Goal: Task Accomplishment & Management: Complete application form

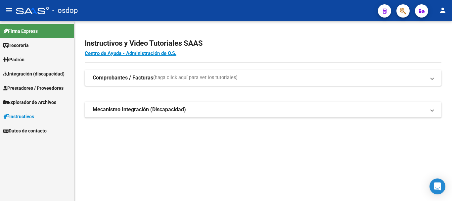
click at [49, 89] on span "Prestadores / Proveedores" at bounding box center [33, 87] width 60 height 7
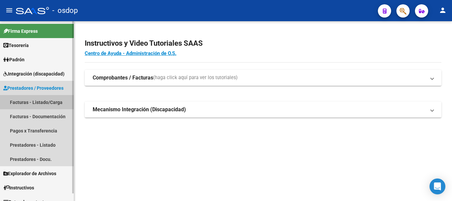
click at [47, 102] on link "Facturas - Listado/Carga" at bounding box center [37, 102] width 74 height 14
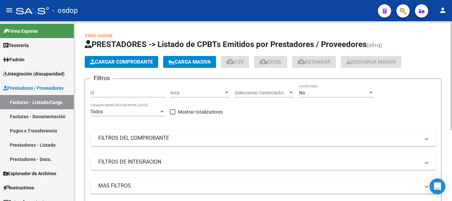
scroll to position [33, 0]
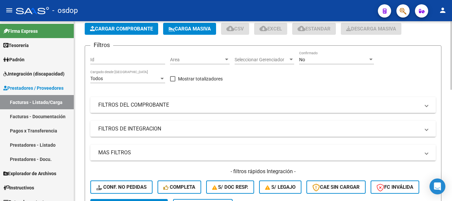
click at [139, 118] on div "Filtros Id Area Area Seleccionar Gerenciador Seleccionar Gerenciador No Confirm…" at bounding box center [262, 125] width 345 height 148
click at [138, 130] on mat-panel-title "FILTROS DE INTEGRACION" at bounding box center [258, 128] width 321 height 7
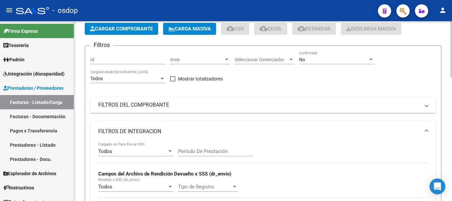
scroll to position [99, 0]
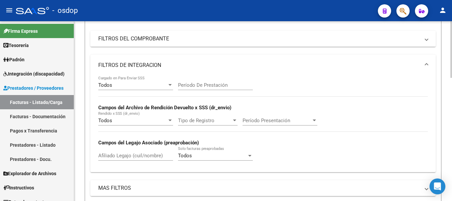
click at [119, 153] on input "Afiliado Legajo (cuil/nombre)" at bounding box center [135, 155] width 75 height 6
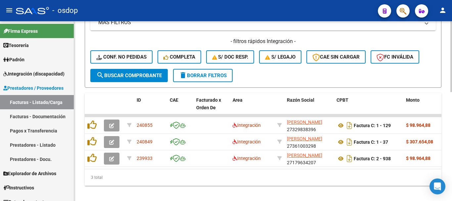
scroll to position [231, 0]
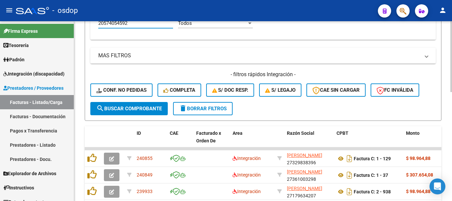
click at [119, 23] on input "20574054592" at bounding box center [135, 23] width 75 height 6
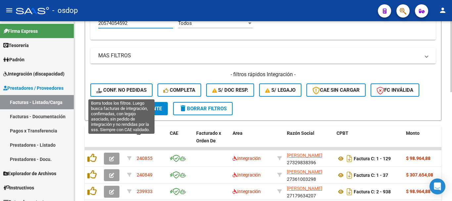
type input "20574054592"
click at [124, 86] on button "Conf. no pedidas" at bounding box center [121, 89] width 62 height 13
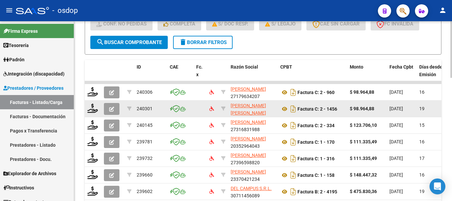
scroll to position [198, 0]
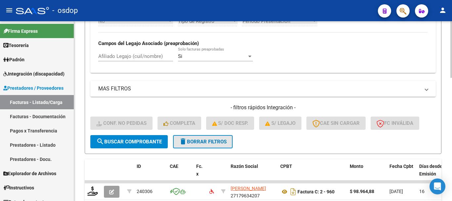
click at [208, 140] on span "delete Borrar Filtros" at bounding box center [203, 142] width 48 height 6
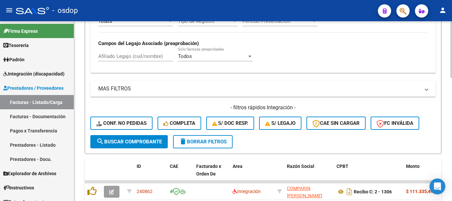
click at [147, 58] on input "Afiliado Legajo (cuil/nombre)" at bounding box center [135, 56] width 75 height 6
paste input "20574054592"
type input "20574054592"
click at [117, 140] on span "search Buscar Comprobante" at bounding box center [128, 142] width 65 height 6
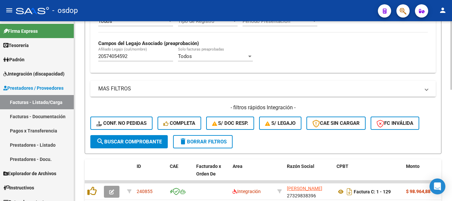
scroll to position [292, 0]
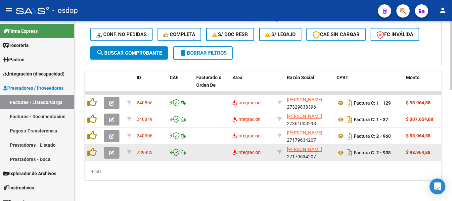
click at [109, 150] on icon "button" at bounding box center [111, 152] width 5 height 5
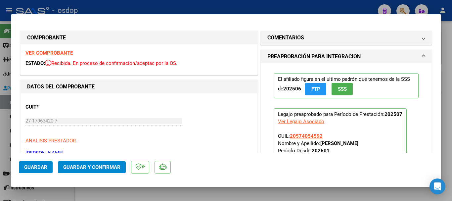
scroll to position [132, 0]
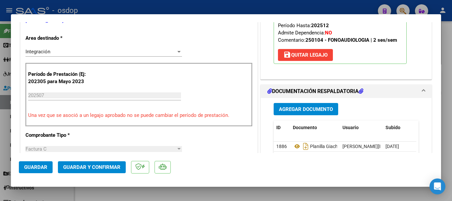
click at [308, 56] on span "save [PERSON_NAME]" at bounding box center [305, 55] width 44 height 6
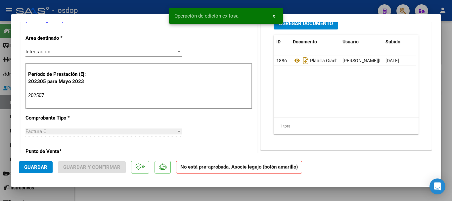
click at [93, 96] on input "202507" at bounding box center [104, 95] width 153 height 6
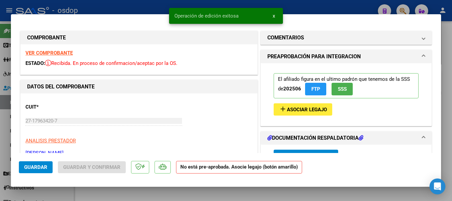
type input "202506"
click at [307, 105] on button "add Asociar Legajo" at bounding box center [302, 109] width 59 height 12
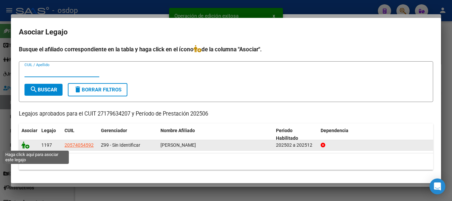
click at [22, 145] on icon at bounding box center [25, 144] width 8 height 7
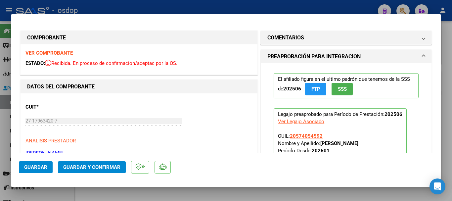
click at [36, 168] on span "Guardar" at bounding box center [35, 167] width 23 height 6
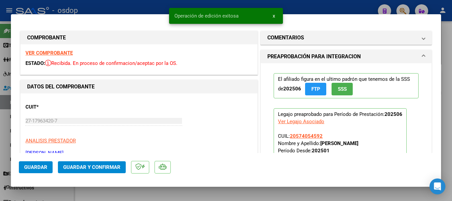
click at [187, 189] on div at bounding box center [226, 100] width 452 height 201
type input "$ 0,00"
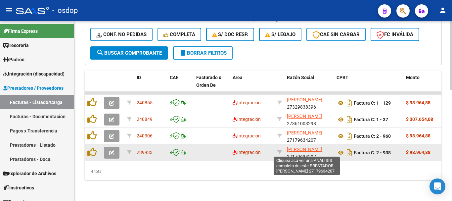
click at [308, 146] on span "[PERSON_NAME]" at bounding box center [304, 148] width 35 height 5
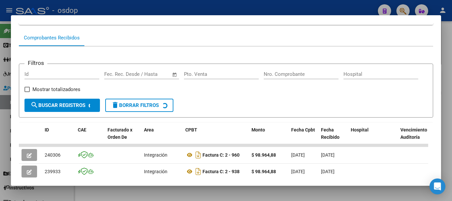
scroll to position [124, 0]
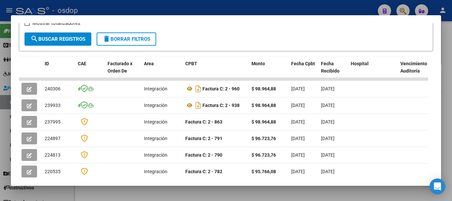
click at [327, 7] on div at bounding box center [226, 100] width 452 height 201
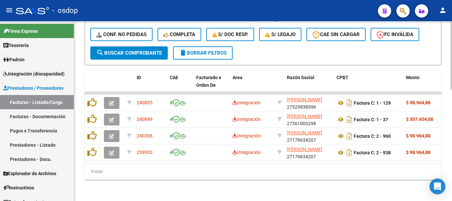
scroll to position [160, 0]
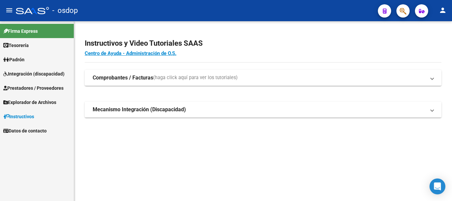
click at [34, 75] on span "Integración (discapacidad)" at bounding box center [33, 73] width 61 height 7
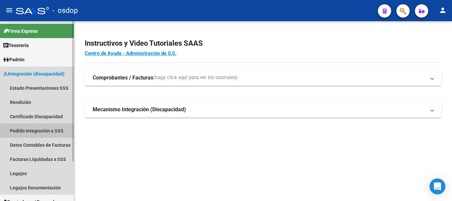
click at [44, 133] on link "Pedido Integración a SSS" at bounding box center [37, 130] width 74 height 14
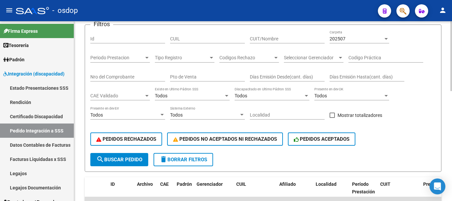
scroll to position [33, 0]
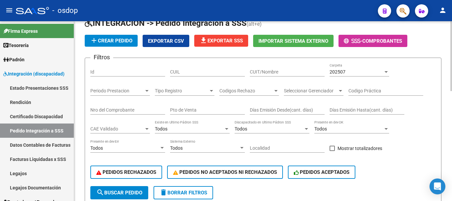
click at [170, 42] on span "Exportar CSV" at bounding box center [166, 41] width 36 height 6
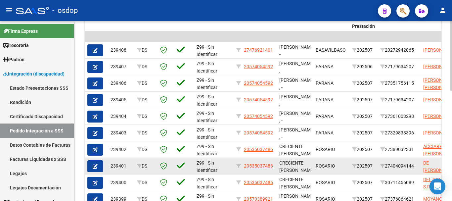
scroll to position [283, 0]
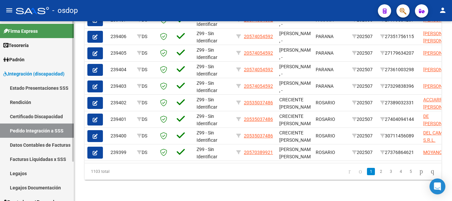
click at [48, 68] on link "Integración (discapacidad)" at bounding box center [37, 73] width 74 height 14
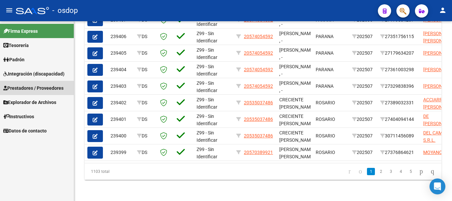
click at [53, 84] on link "Prestadores / Proveedores" at bounding box center [37, 88] width 74 height 14
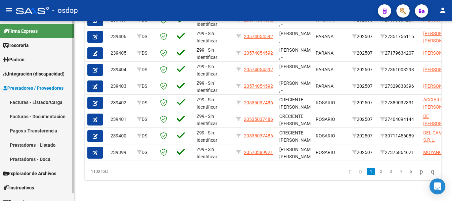
click at [46, 100] on link "Facturas - Listado/Carga" at bounding box center [37, 102] width 74 height 14
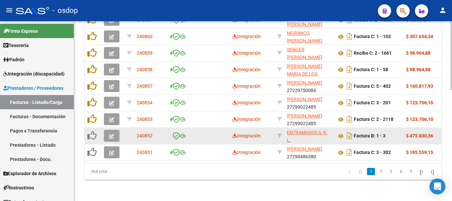
scroll to position [290, 0]
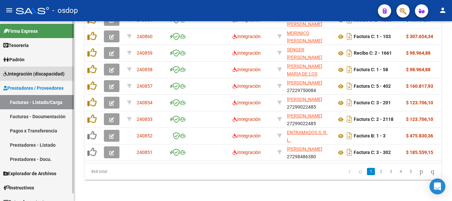
click at [48, 74] on span "Integración (discapacidad)" at bounding box center [33, 73] width 61 height 7
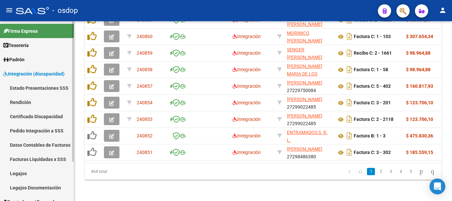
click at [40, 130] on link "Pedido Integración a SSS" at bounding box center [37, 130] width 74 height 14
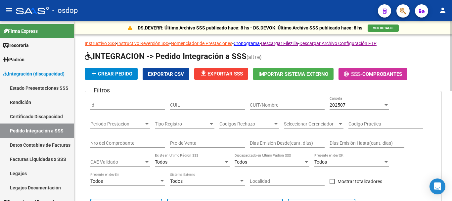
click at [162, 70] on button "Exportar CSV" at bounding box center [165, 74] width 47 height 12
